Goal: Transaction & Acquisition: Purchase product/service

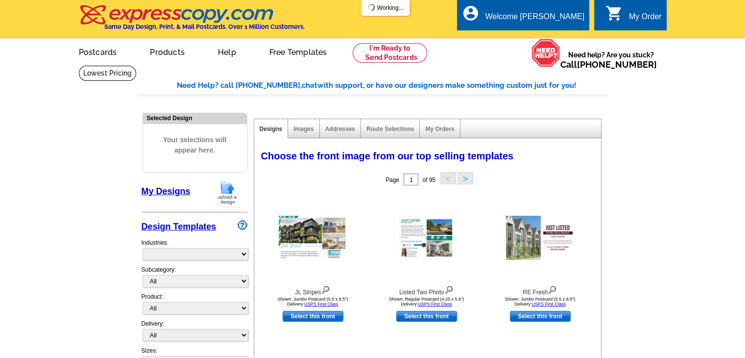
select select "785"
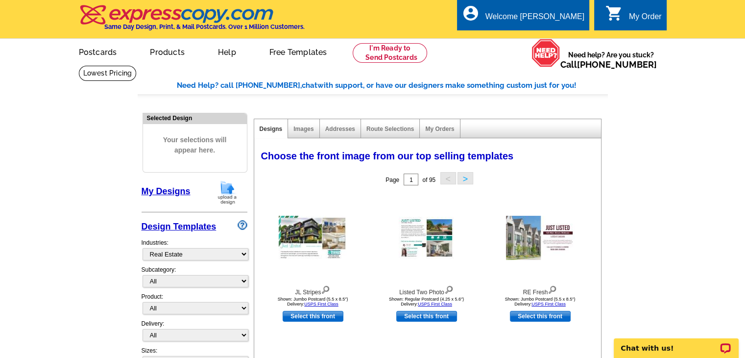
click at [170, 189] on link "My Designs" at bounding box center [166, 191] width 49 height 10
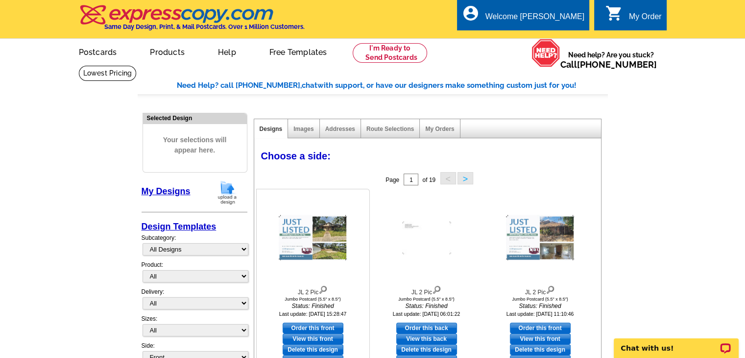
scroll to position [49, 0]
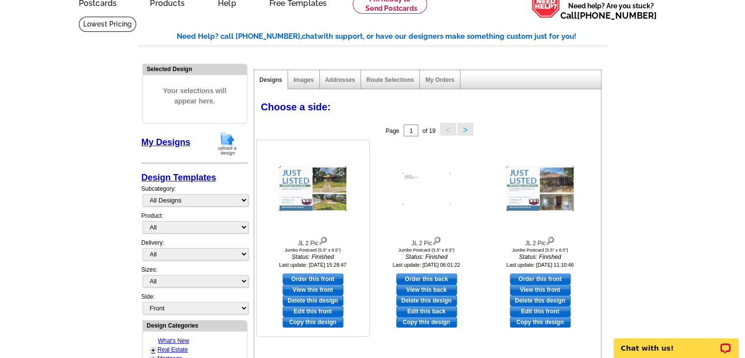
click at [306, 311] on link "Edit this front" at bounding box center [313, 311] width 61 height 11
select select "2"
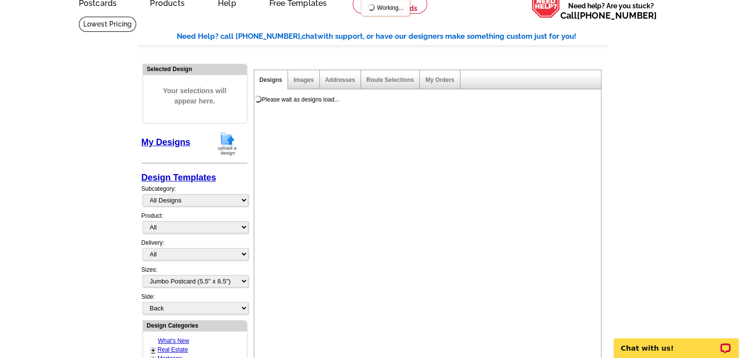
scroll to position [0, 0]
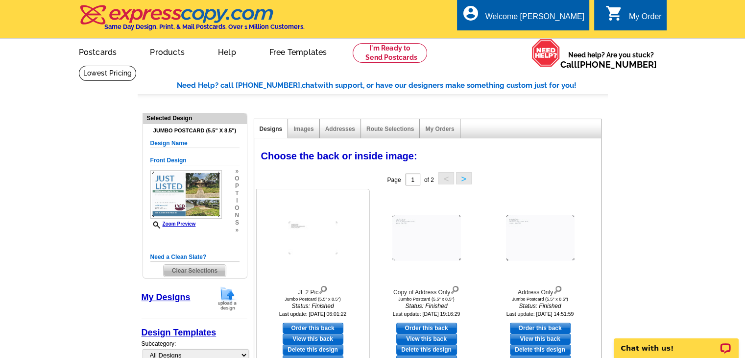
click at [318, 325] on link "Order this back" at bounding box center [313, 327] width 61 height 11
select select "front"
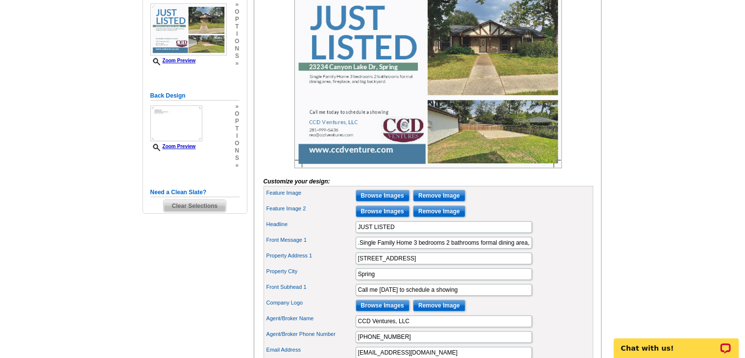
scroll to position [196, 0]
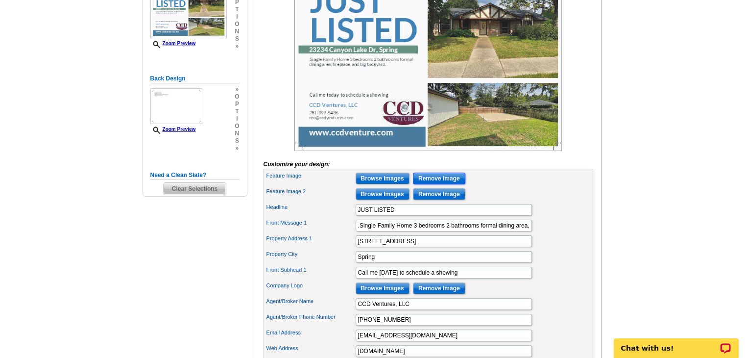
click at [437, 184] on input "Remove Image" at bounding box center [439, 178] width 52 height 12
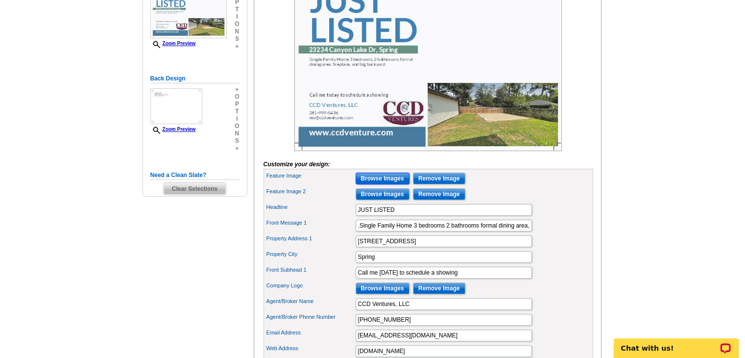
click at [400, 184] on input "Browse Images" at bounding box center [383, 178] width 54 height 12
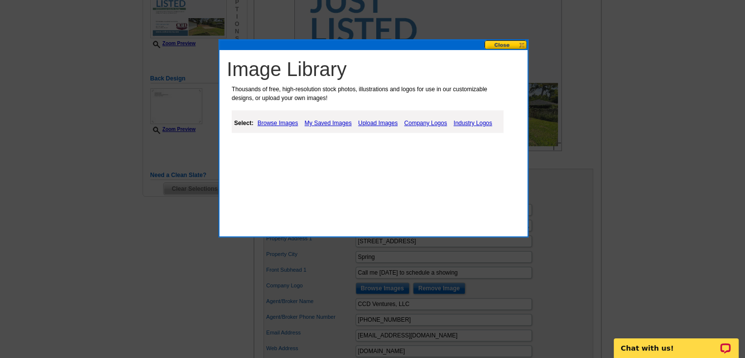
click at [359, 122] on link "Upload Images" at bounding box center [378, 123] width 45 height 12
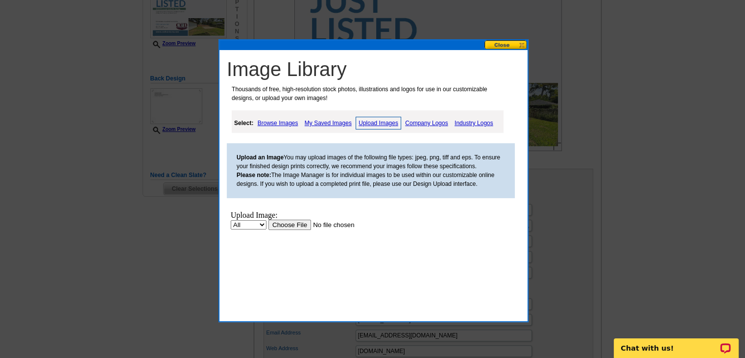
scroll to position [0, 0]
click at [289, 228] on input "file" at bounding box center [330, 224] width 124 height 10
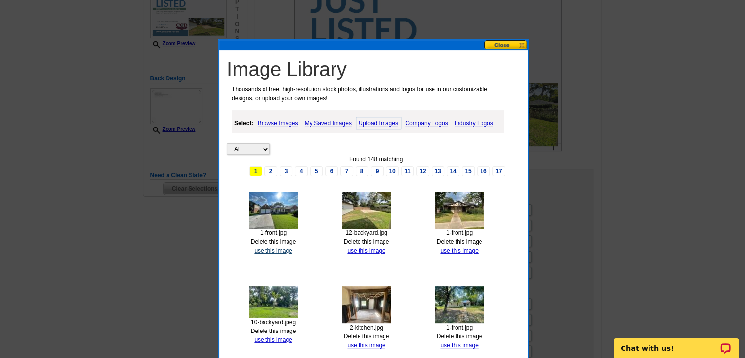
click at [271, 249] on link "use this image" at bounding box center [273, 250] width 38 height 7
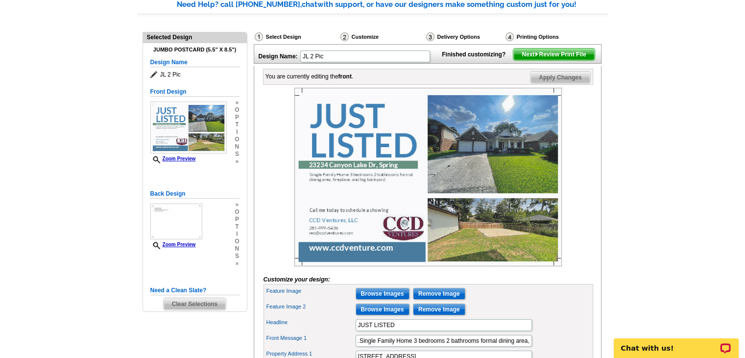
scroll to position [98, 0]
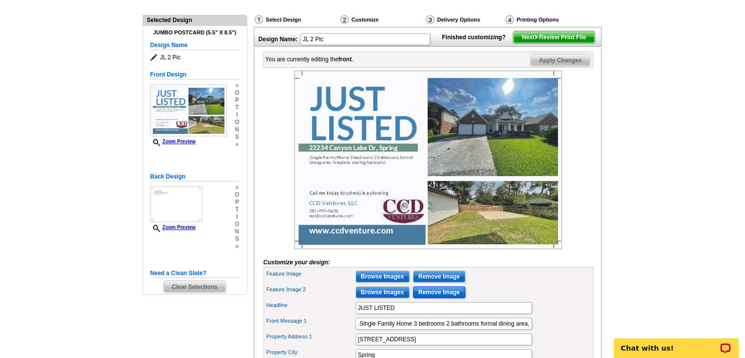
click at [428, 298] on input "Remove Image" at bounding box center [439, 292] width 52 height 12
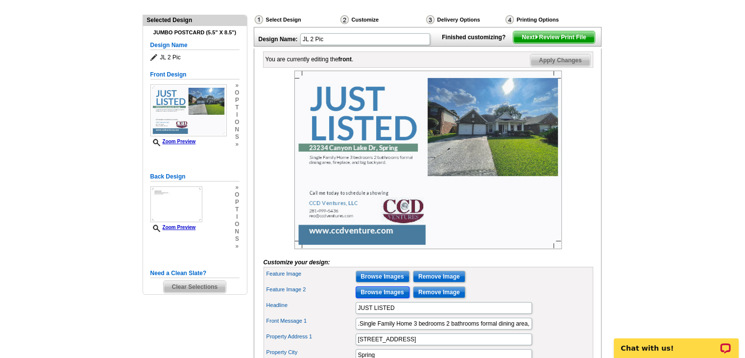
click at [392, 298] on input "Browse Images" at bounding box center [383, 292] width 54 height 12
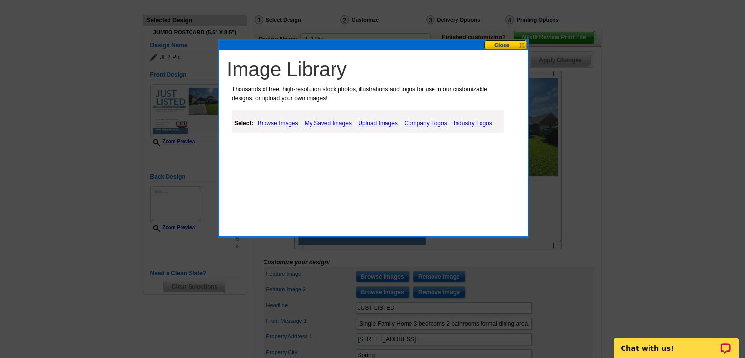
click at [381, 122] on link "Upload Images" at bounding box center [378, 123] width 45 height 12
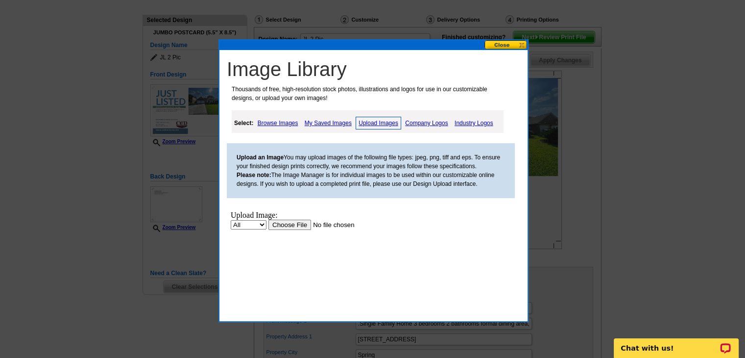
scroll to position [0, 0]
click at [304, 222] on input "file" at bounding box center [330, 224] width 124 height 10
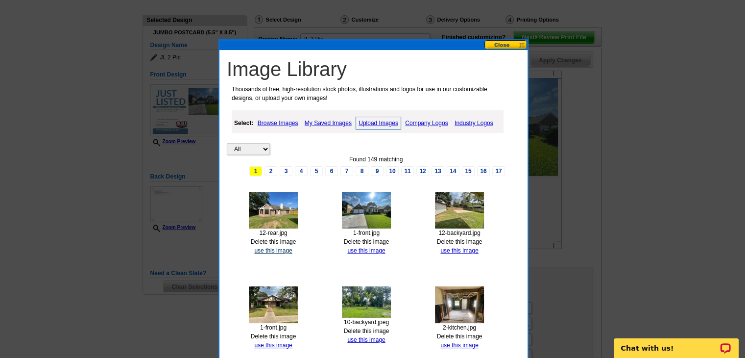
click at [274, 250] on link "use this image" at bounding box center [273, 250] width 38 height 7
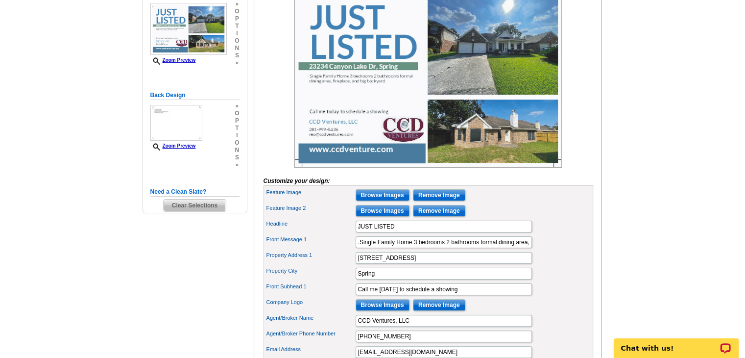
scroll to position [196, 0]
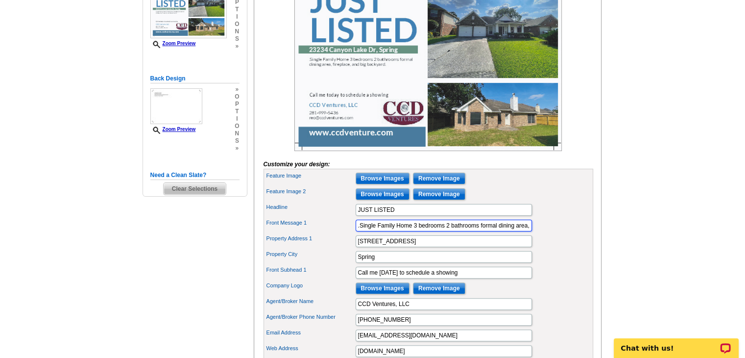
click at [360, 231] on input ".Single Family Home 3 bedrooms 2 bathrooms formal dining area, fireplace, and b…" at bounding box center [444, 225] width 176 height 12
paste input "Nice Single Family Home featuring 3 bedrooms 2 baths w/wood burning firepalce, …"
type input ".Nice Single Family Home featuring 3 bedrooms 2 baths w/wood burning firepalce,…"
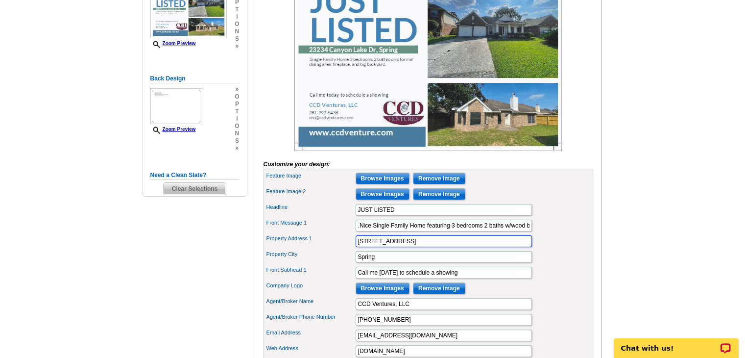
click at [419, 247] on input "23234 Canyon Lake Dr" at bounding box center [444, 241] width 176 height 12
type input "2"
paste input "15206 Wimberly Park Drive"
type input "15206 Wimberly Park Drive"
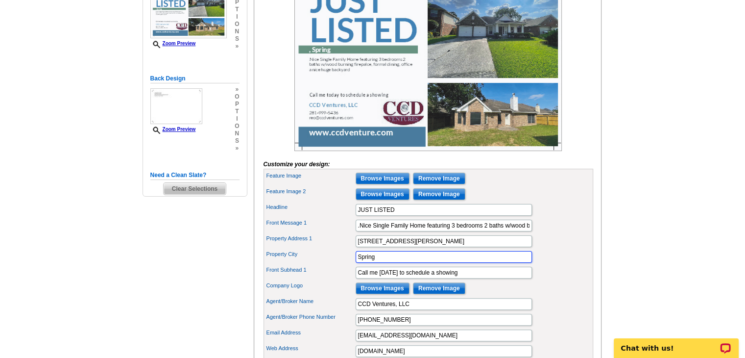
click at [411, 263] on input "Spring" at bounding box center [444, 257] width 176 height 12
type input "S"
type input "Houston"
click at [576, 233] on div "Front Message 1 .Nice Single Family Home featuring 3 bedrooms 2 baths w/wood bu…" at bounding box center [428, 225] width 326 height 16
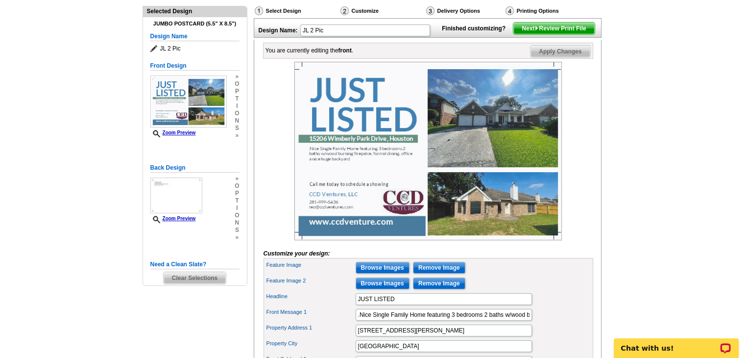
scroll to position [106, 0]
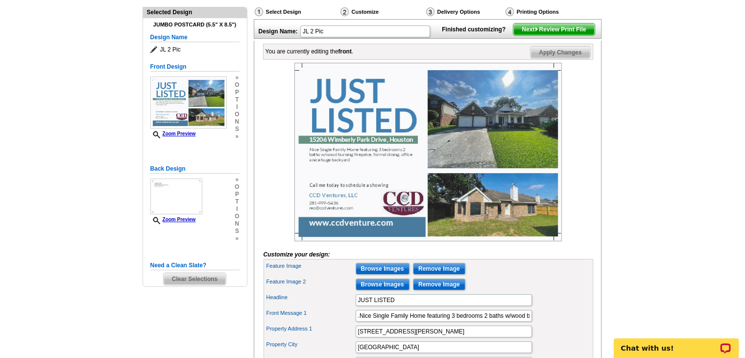
click at [563, 58] on span "Apply Changes" at bounding box center [559, 53] width 59 height 12
click at [551, 35] on span "Next Review Print File" at bounding box center [553, 30] width 81 height 12
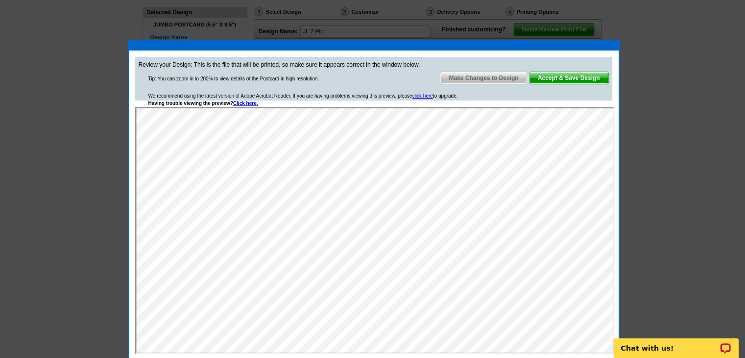
scroll to position [0, 0]
click at [511, 83] on div "Make Changes to Design Accept & Save Design" at bounding box center [524, 79] width 169 height 15
click at [495, 78] on span "Make Changes to Design" at bounding box center [483, 78] width 86 height 12
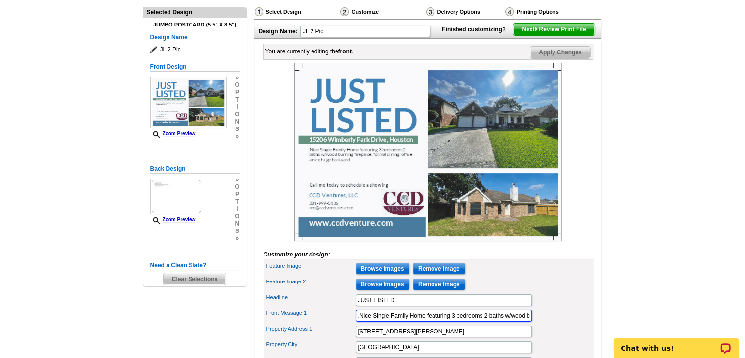
click at [359, 321] on input ".Nice Single Family Home featuring 3 bedrooms 2 baths w/wood burning firepalce,…" at bounding box center [444, 316] width 176 height 12
type input "Nice Single Family Home featuring 3 bedrooms 2 baths w/wood burning firepalce, …"
click at [564, 58] on span "Apply Changes" at bounding box center [559, 53] width 59 height 12
click at [554, 35] on span "Next Review Print File" at bounding box center [553, 30] width 81 height 12
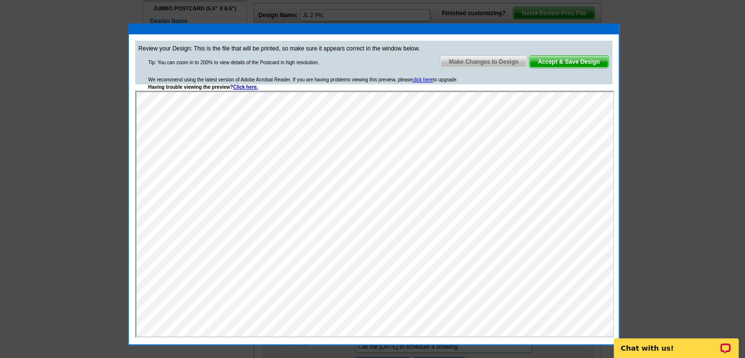
scroll to position [106, 0]
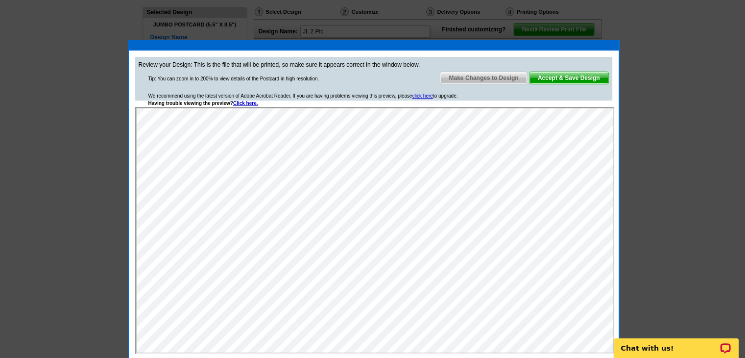
click at [566, 80] on span "Accept & Save Design" at bounding box center [569, 78] width 79 height 12
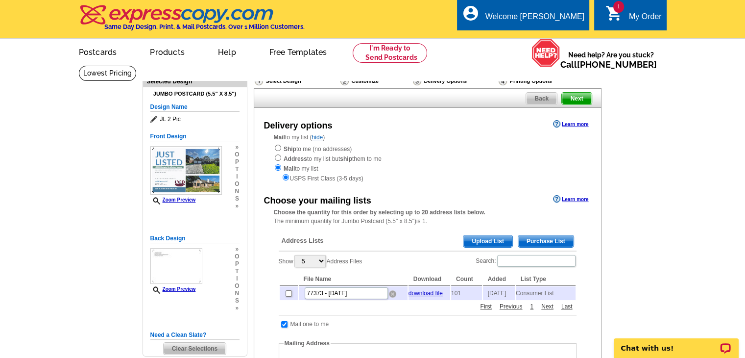
click at [389, 295] on img at bounding box center [392, 293] width 7 height 7
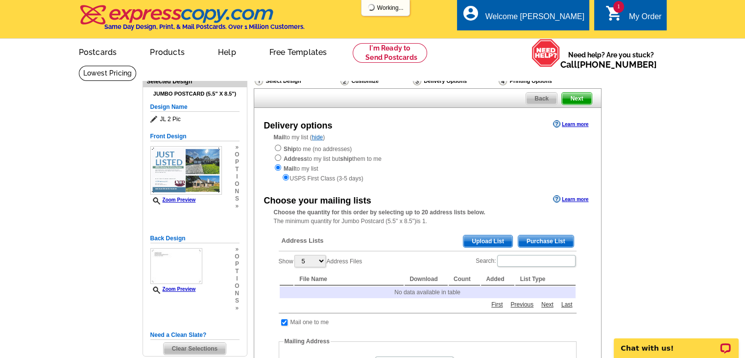
click at [529, 240] on span "Purchase List" at bounding box center [545, 241] width 55 height 12
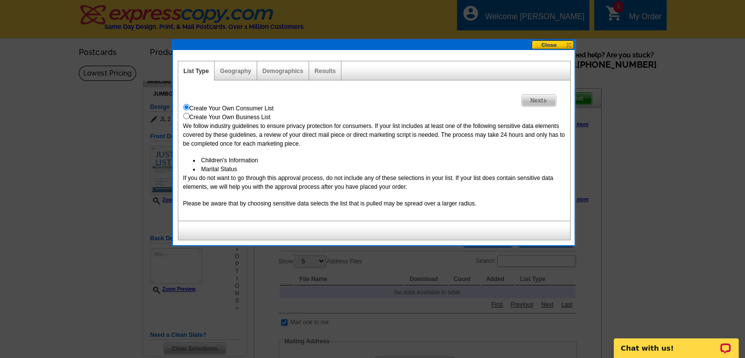
click at [533, 102] on span "Next" at bounding box center [539, 101] width 34 height 12
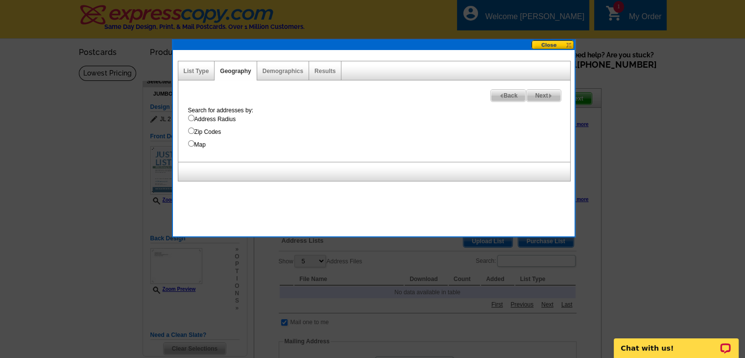
click at [191, 118] on input "Address Radius" at bounding box center [191, 118] width 6 height 6
radio input "true"
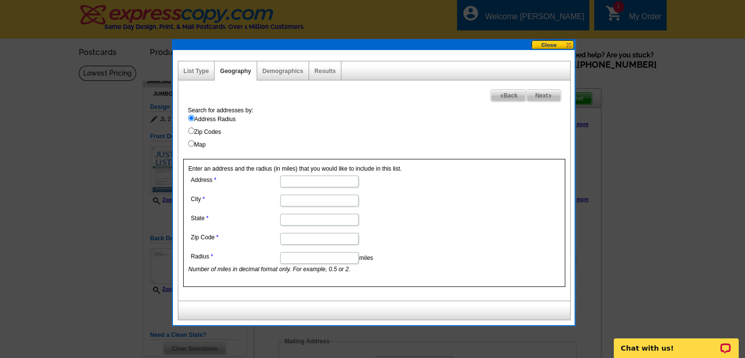
click at [291, 179] on input "Address" at bounding box center [319, 181] width 78 height 12
type input "15206 Wimberly Park Dr"
click at [297, 195] on input "City" at bounding box center [319, 200] width 78 height 12
type input "[GEOGRAPHIC_DATA]"
type input "TX"
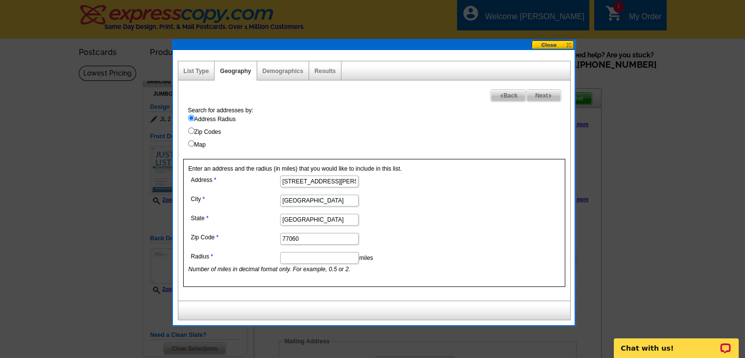
click at [317, 238] on input "77060" at bounding box center [319, 239] width 78 height 12
type input "77049"
click at [349, 262] on input "Radius" at bounding box center [319, 258] width 78 height 12
type input "20"
click at [540, 93] on span "Next" at bounding box center [544, 96] width 34 height 12
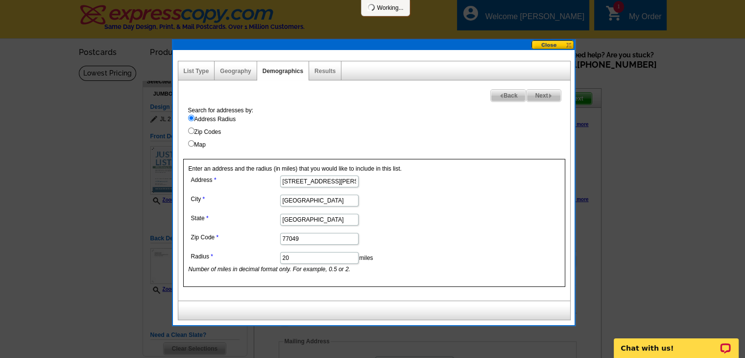
select select
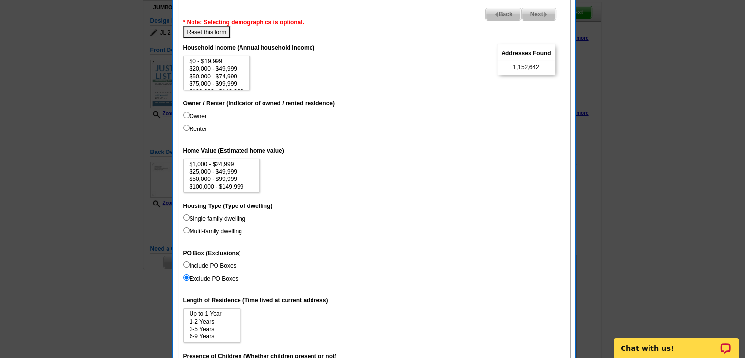
scroll to position [49, 0]
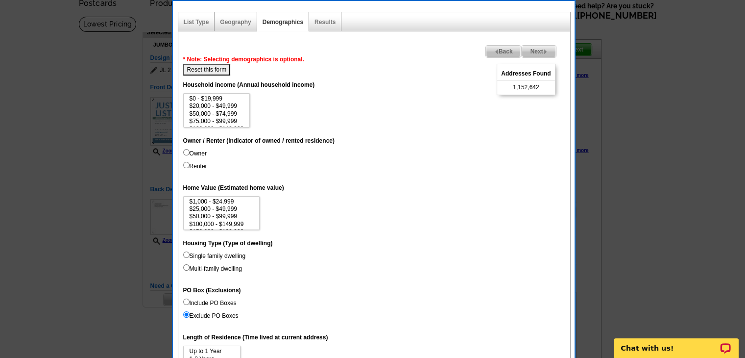
click at [528, 51] on span "Next" at bounding box center [539, 52] width 34 height 12
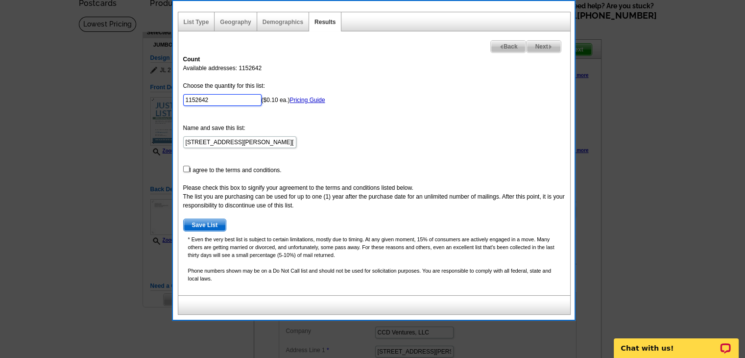
click at [215, 98] on input "1152642" at bounding box center [222, 100] width 78 height 12
type input "101"
click at [188, 168] on input "checkbox" at bounding box center [186, 169] width 6 height 6
checkbox input "true"
click at [207, 225] on span "Save List" at bounding box center [205, 225] width 43 height 12
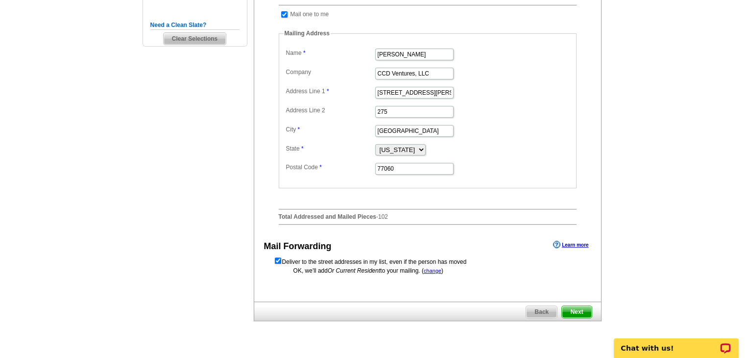
scroll to position [311, 0]
click at [571, 314] on span "Next" at bounding box center [576, 311] width 29 height 12
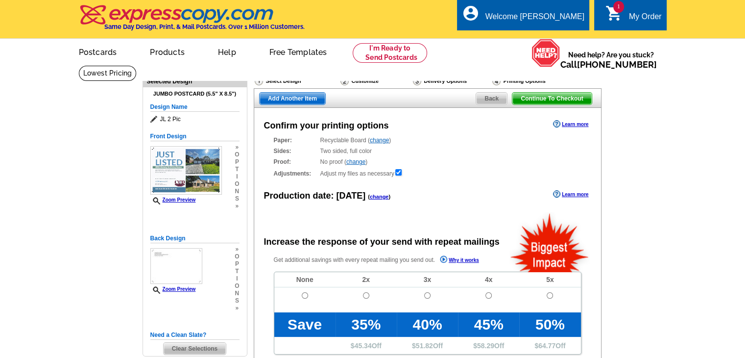
radio input "false"
click at [304, 295] on input "radio" at bounding box center [305, 295] width 6 height 6
radio input "true"
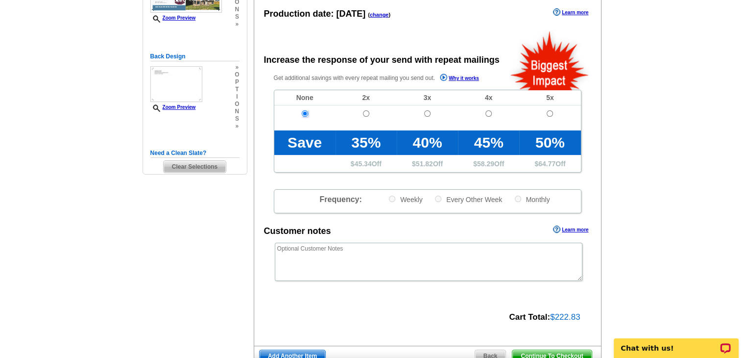
scroll to position [196, 0]
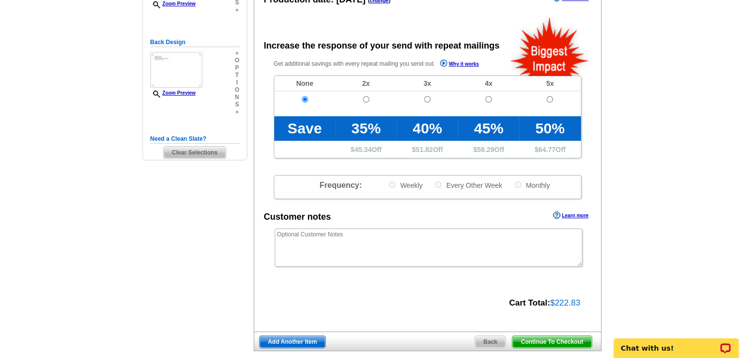
click at [539, 345] on span "Continue To Checkout" at bounding box center [551, 342] width 79 height 12
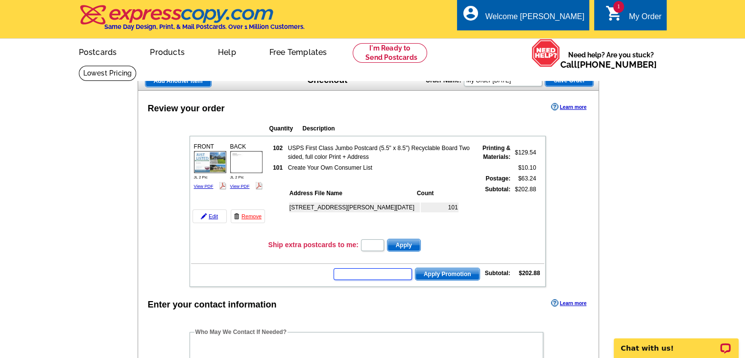
click at [380, 271] on input "text" at bounding box center [373, 274] width 78 height 12
type input "GROW0925"
click at [452, 273] on span "Apply Promotion" at bounding box center [447, 274] width 64 height 12
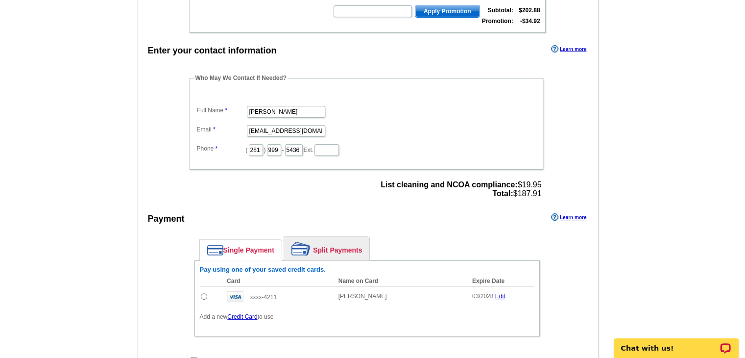
scroll to position [294, 0]
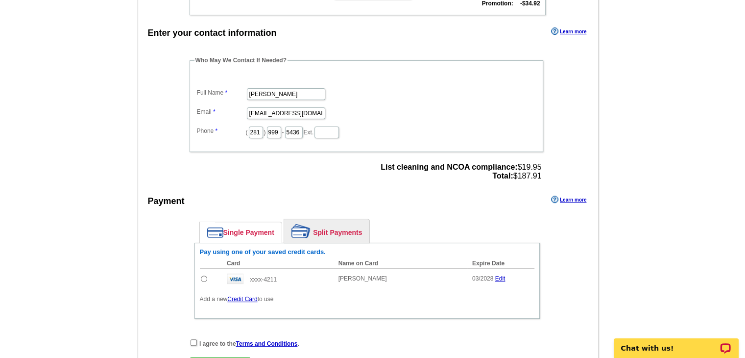
click at [201, 275] on input "radio" at bounding box center [204, 278] width 6 height 6
radio input "true"
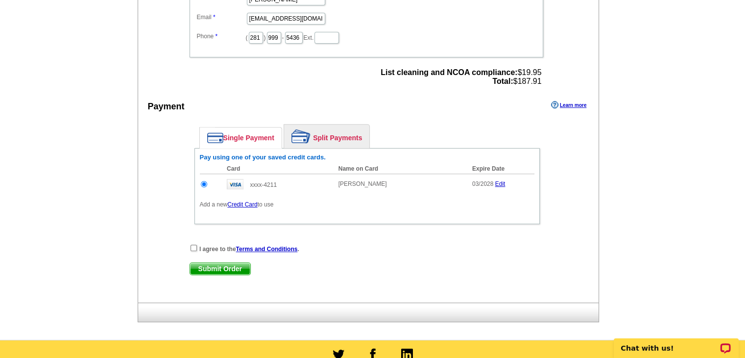
scroll to position [392, 0]
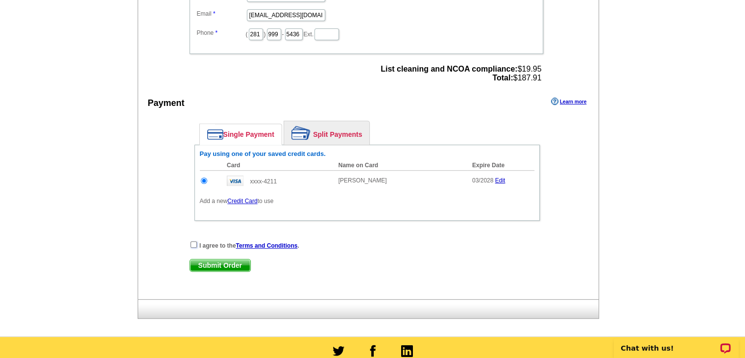
click at [193, 241] on input "checkbox" at bounding box center [194, 244] width 6 height 6
checkbox input "true"
click at [207, 260] on span "Submit Order" at bounding box center [220, 265] width 60 height 12
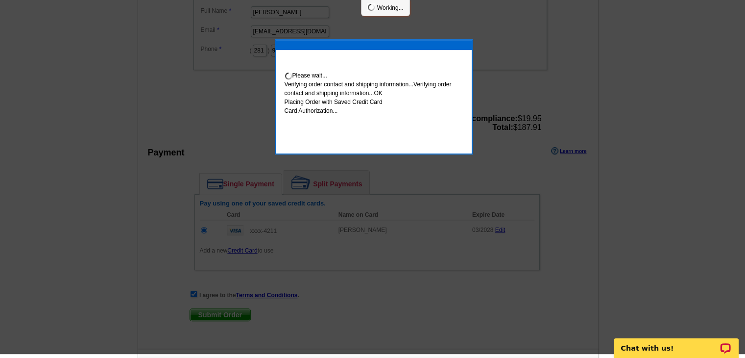
scroll to position [388, 0]
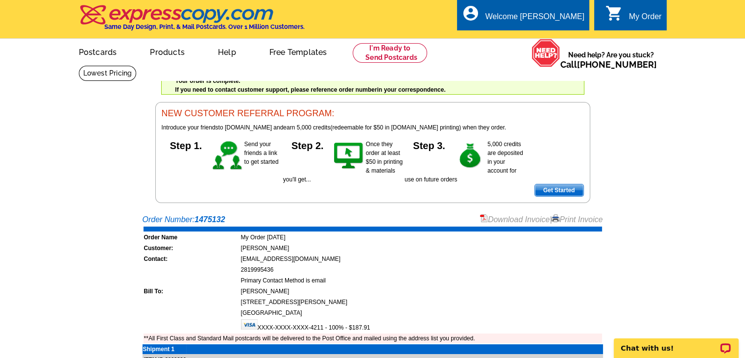
click at [566, 217] on link "Print Invoice" at bounding box center [577, 219] width 51 height 8
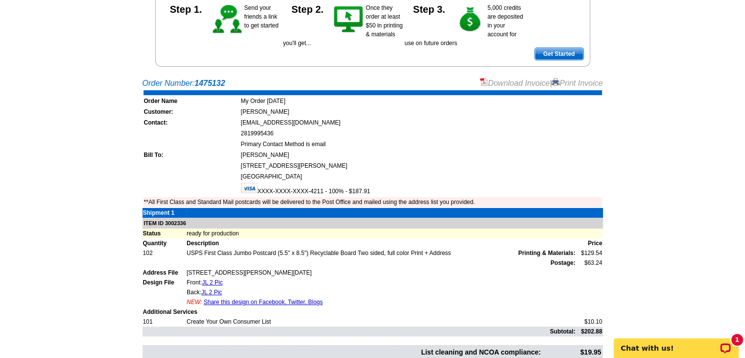
scroll to position [147, 0]
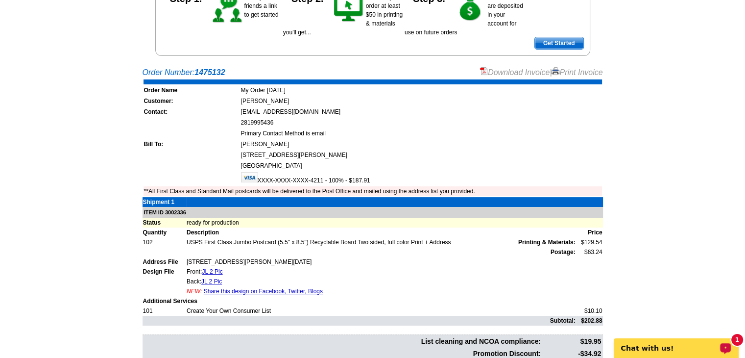
drag, startPoint x: 683, startPoint y: 344, endPoint x: 1291, endPoint y: 671, distance: 690.1
click at [684, 344] on p "Chat with us!" at bounding box center [669, 348] width 97 height 8
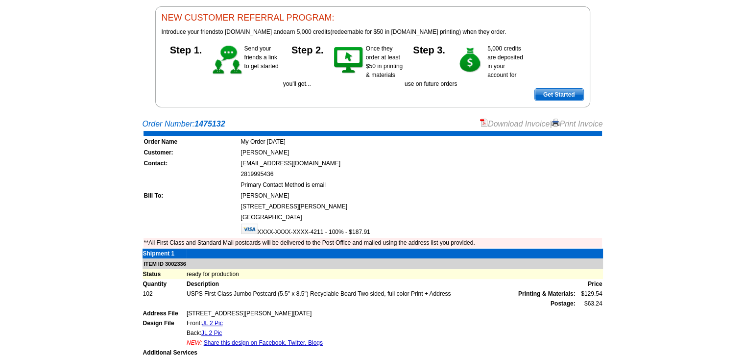
scroll to position [0, 0]
